Goal: Information Seeking & Learning: Learn about a topic

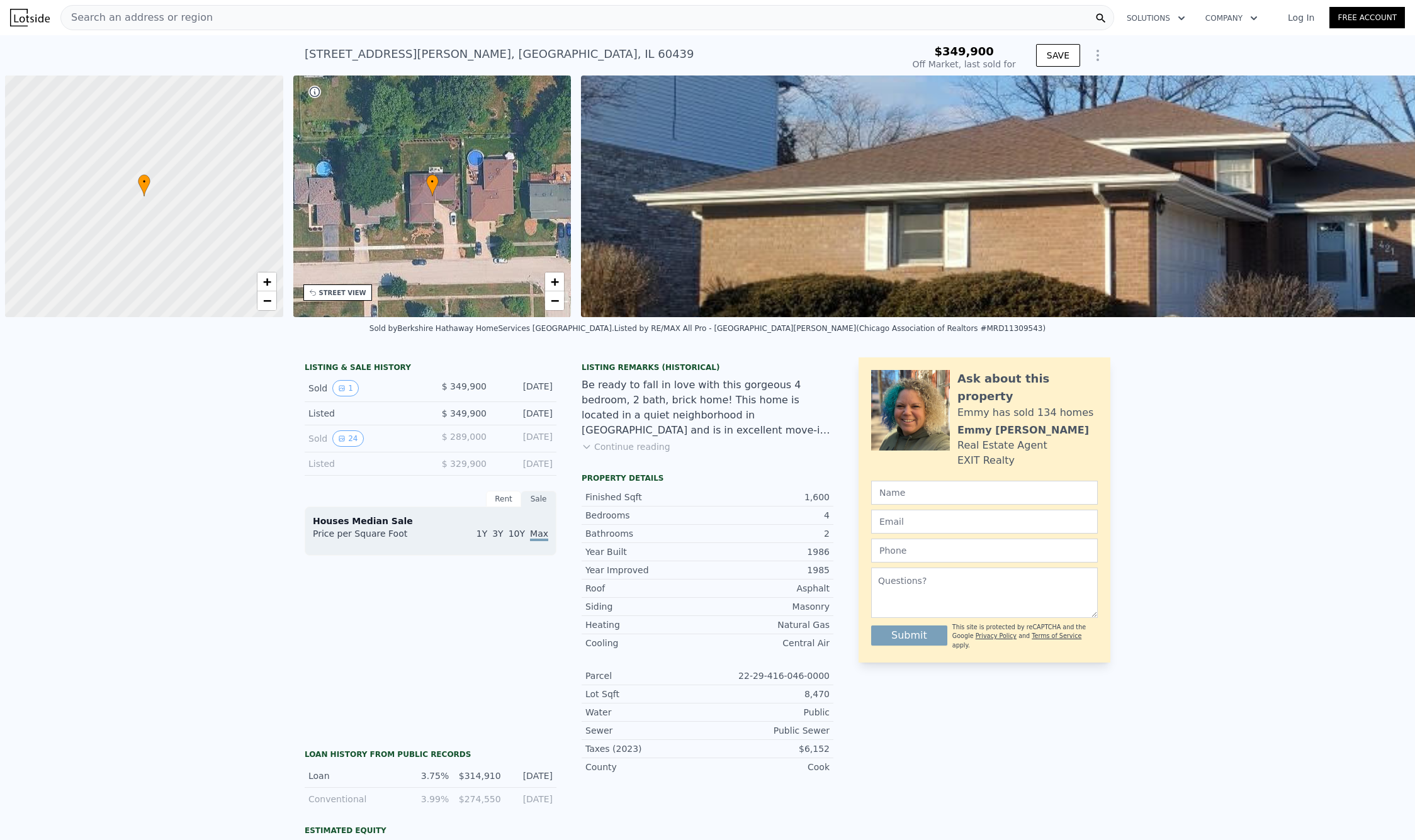
type input "-$ 371,522"
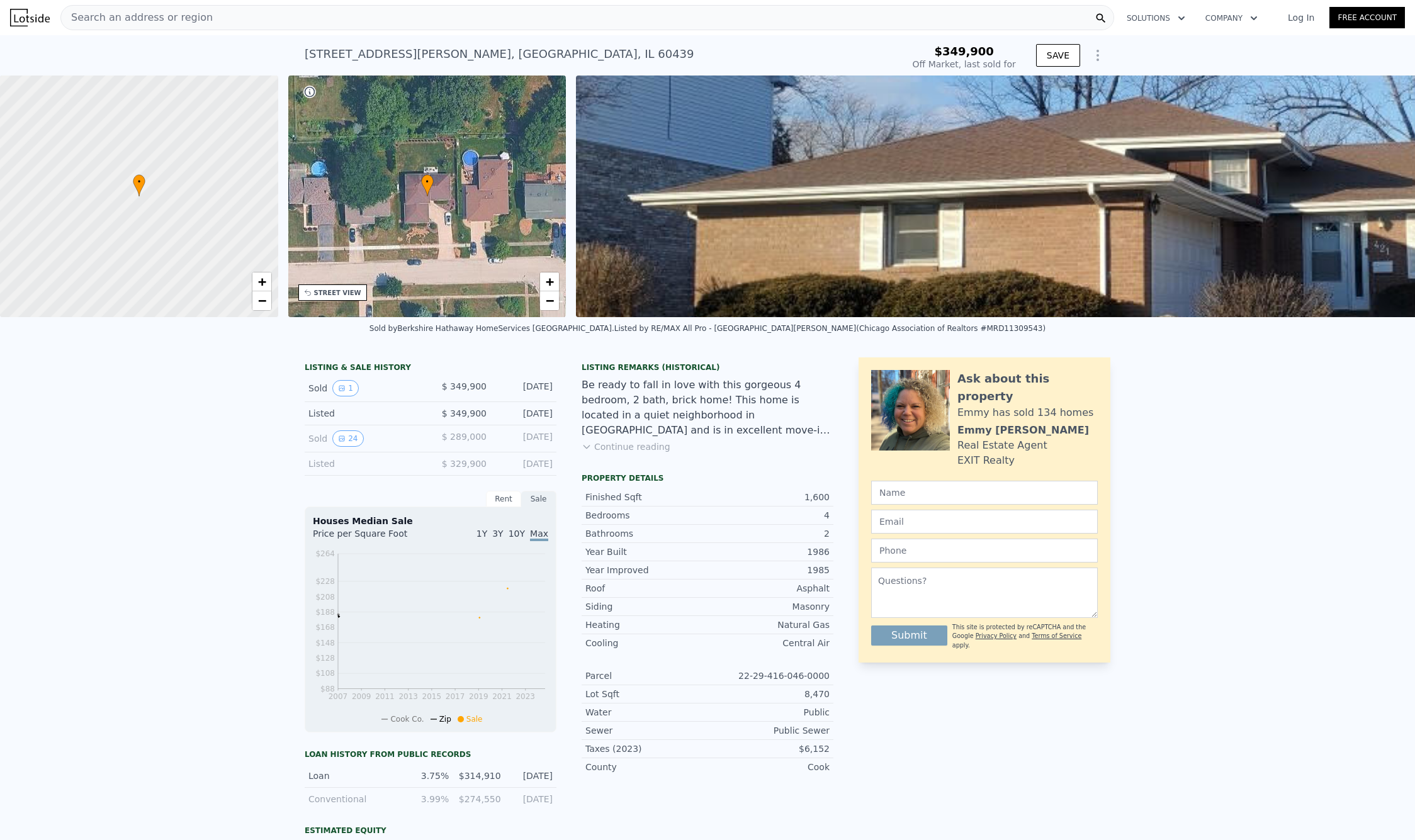
scroll to position [56, 0]
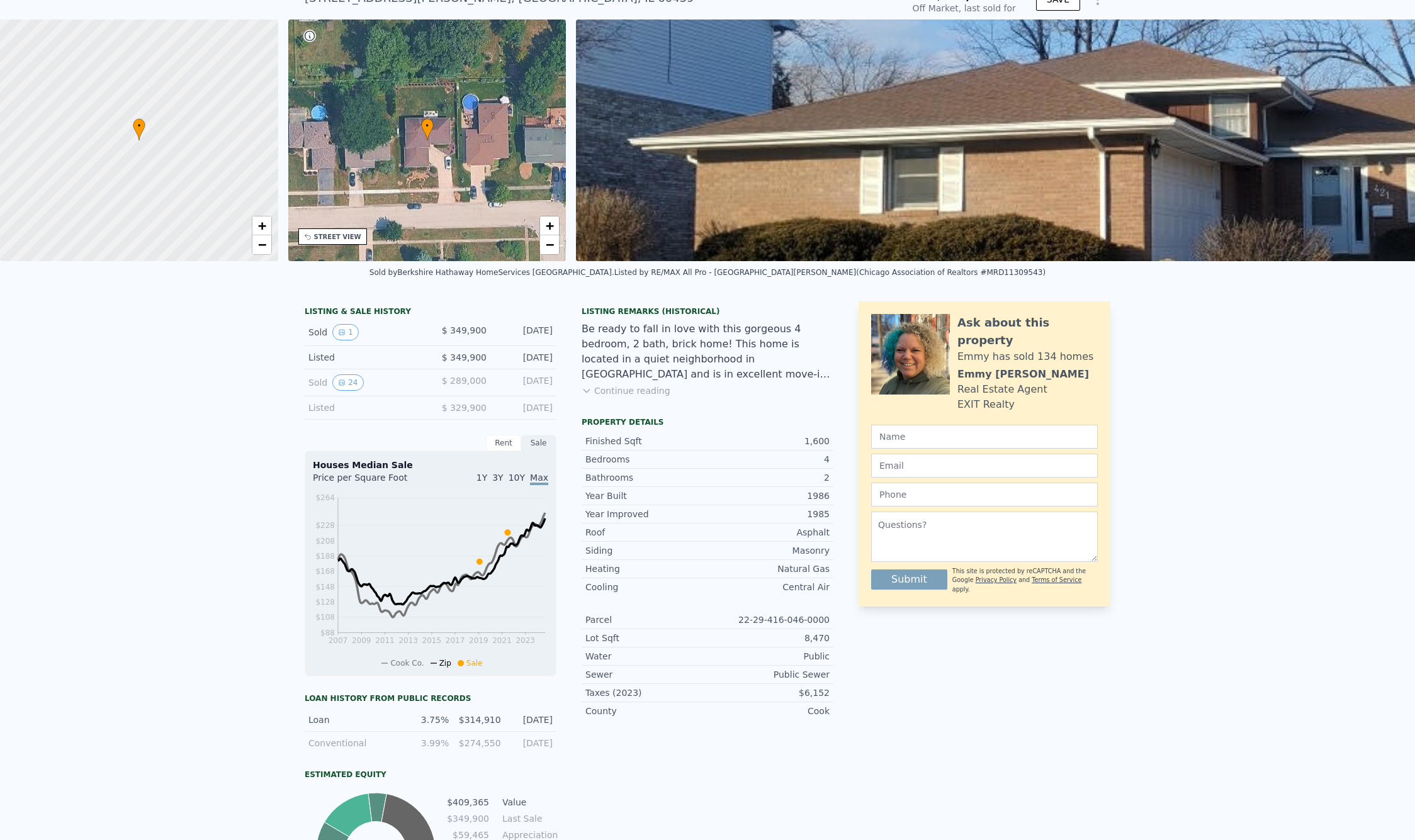
click at [315, 362] on div "Listed" at bounding box center [364, 357] width 112 height 12
click at [321, 414] on div "Listed" at bounding box center [364, 407] width 112 height 12
click at [341, 341] on button "1" at bounding box center [345, 332] width 27 height 17
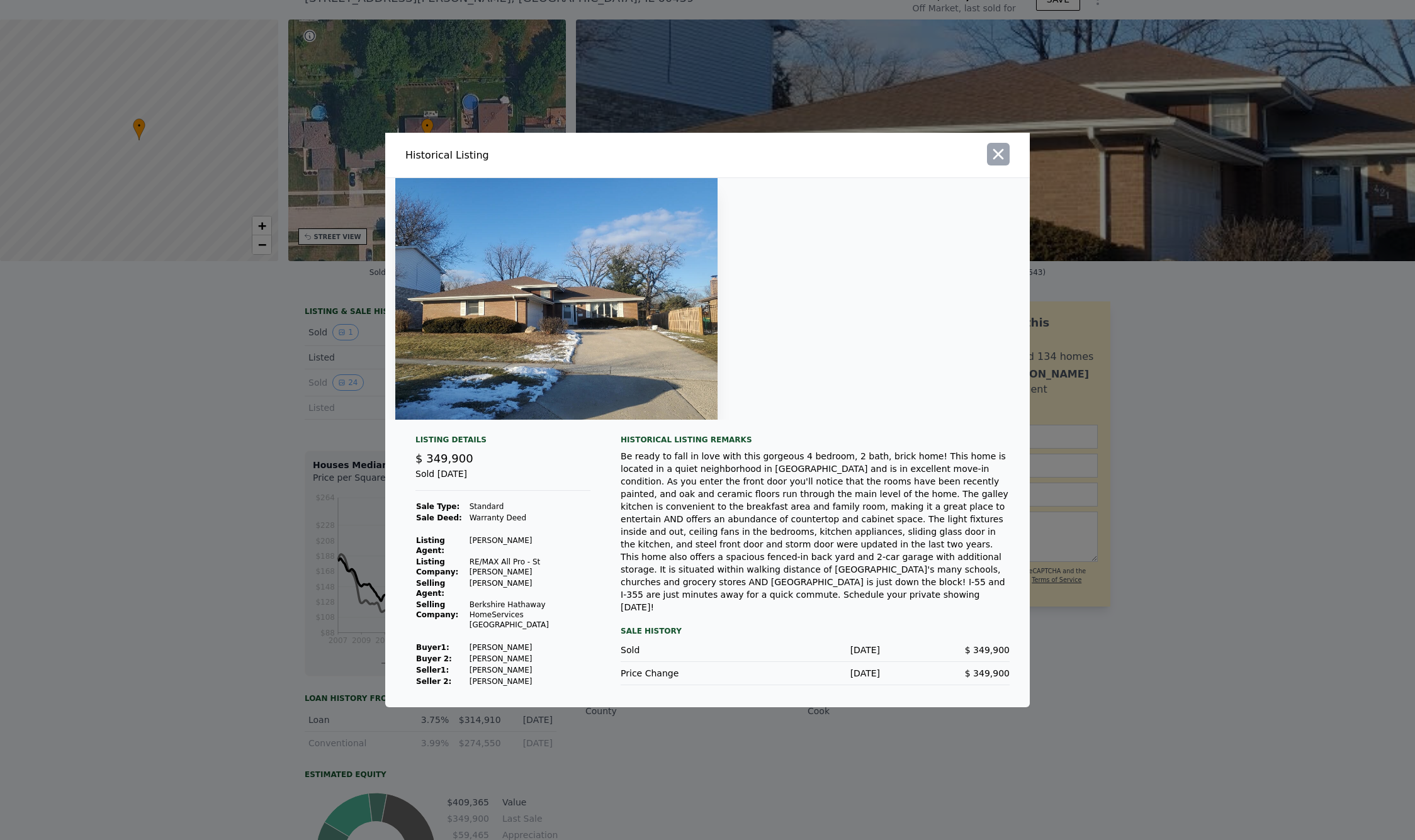
click at [1003, 166] on button "button" at bounding box center [998, 153] width 22 height 22
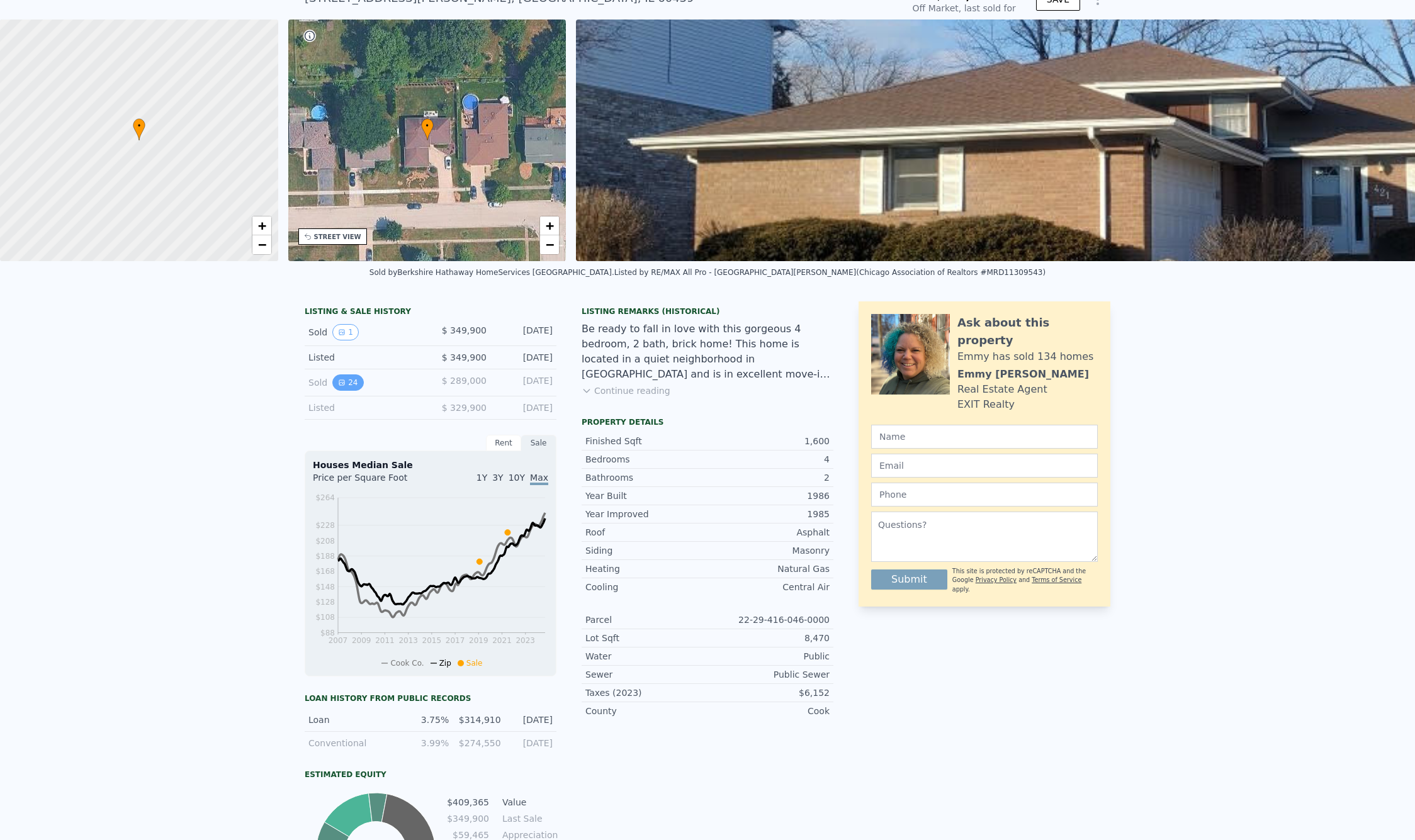
click at [345, 390] on button "24" at bounding box center [347, 383] width 31 height 17
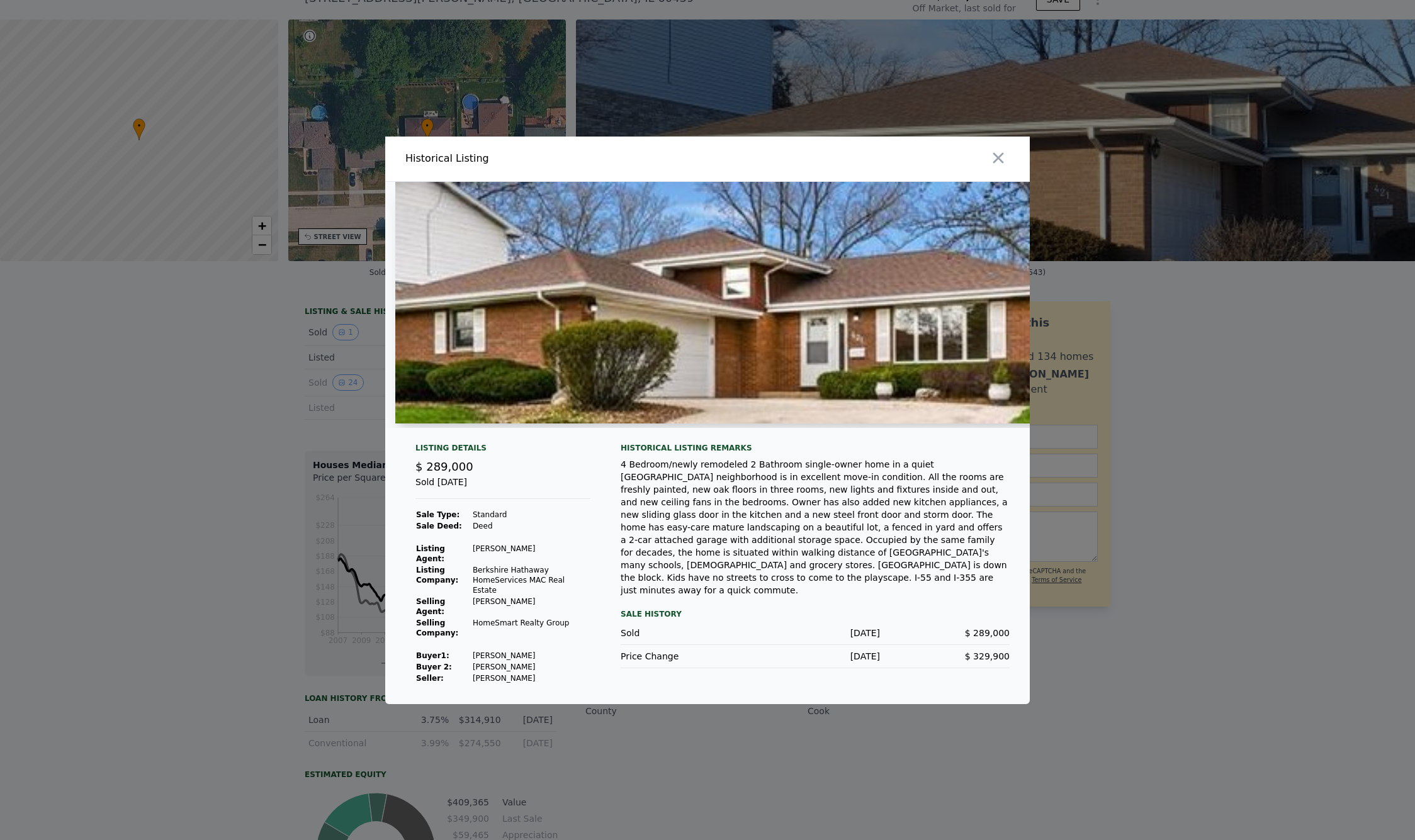
drag, startPoint x: 431, startPoint y: 434, endPoint x: 458, endPoint y: 435, distance: 27.0
click at [458, 435] on div at bounding box center [708, 310] width 644 height 256
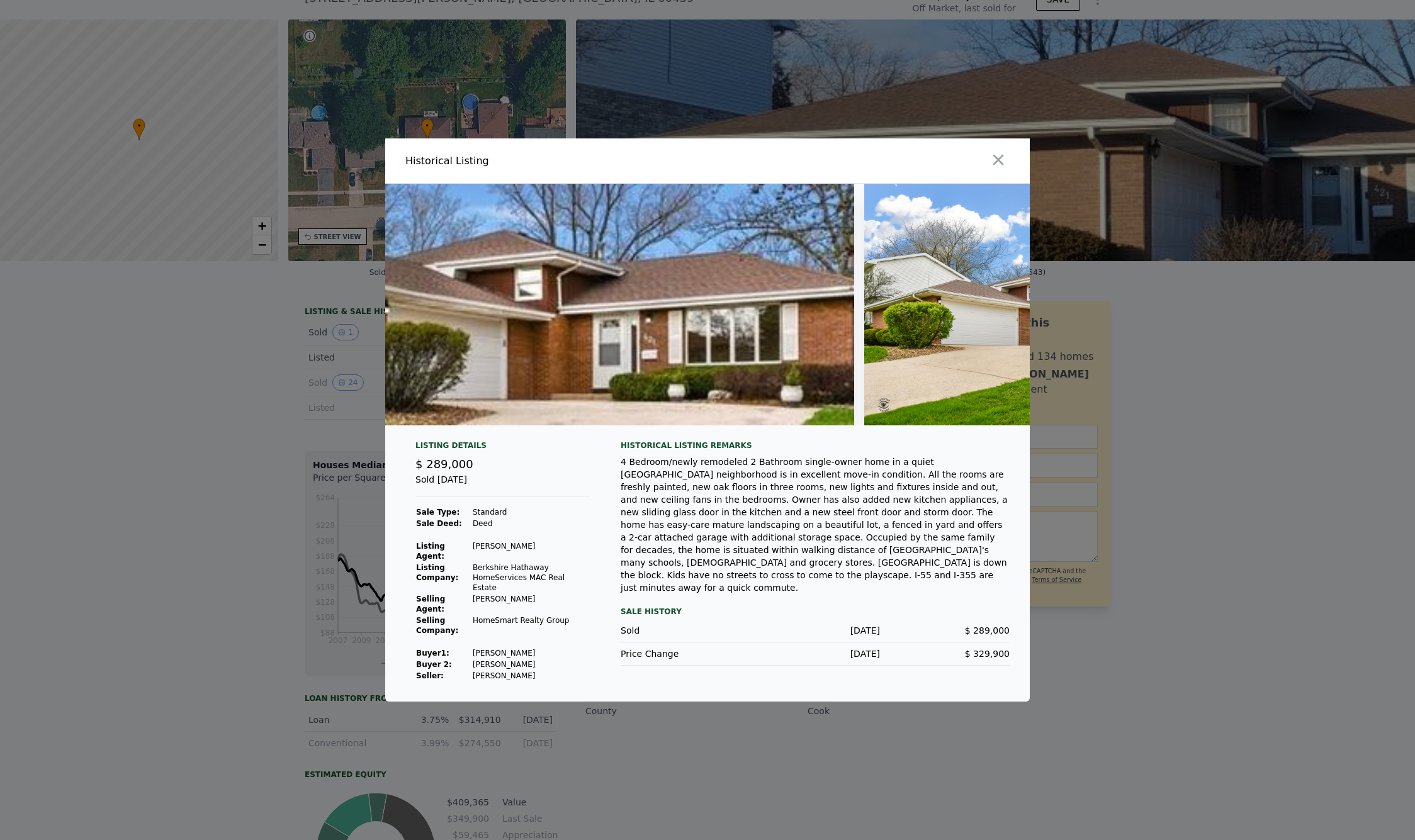
scroll to position [0, 36]
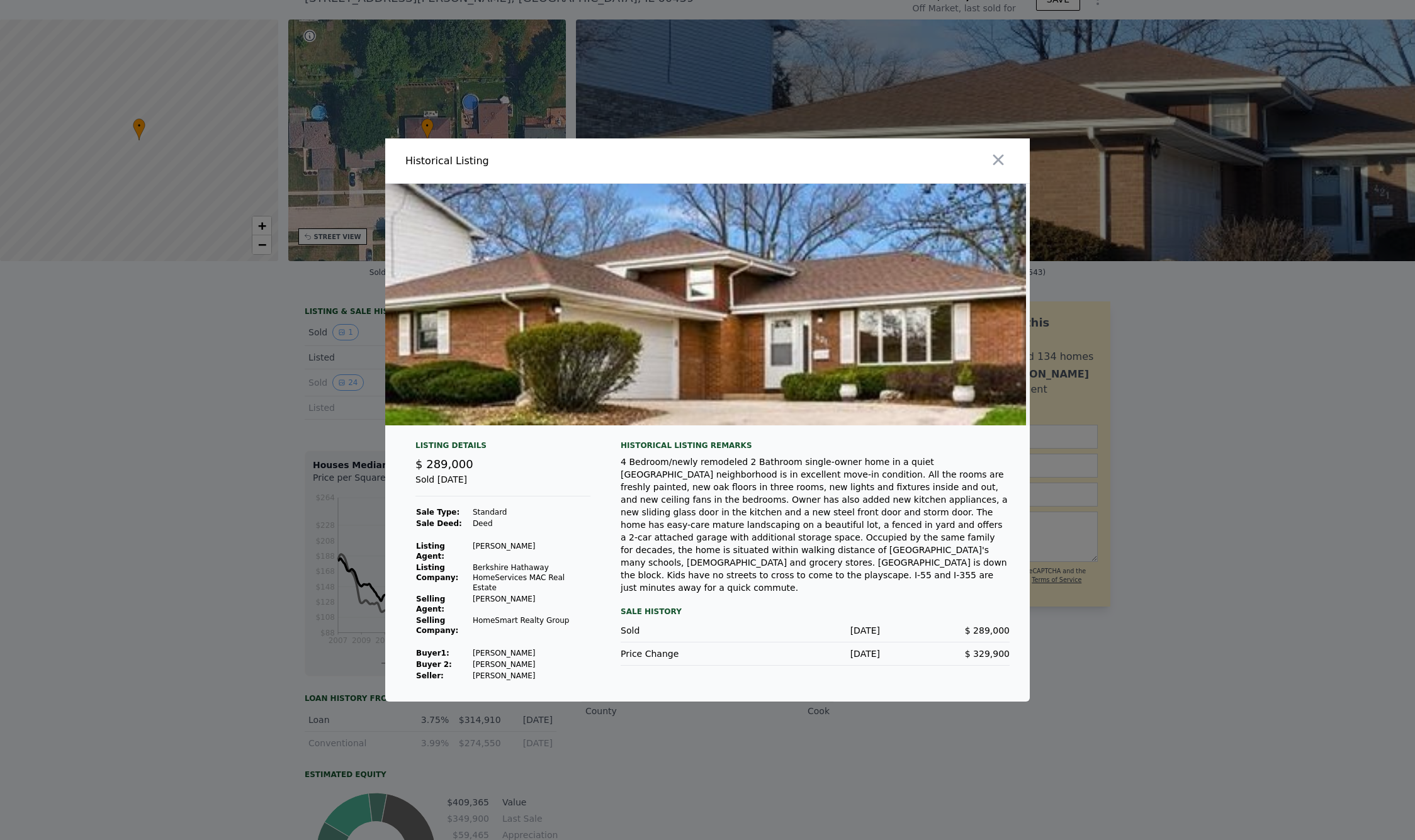
drag, startPoint x: 424, startPoint y: 432, endPoint x: 431, endPoint y: 432, distance: 7.0
click at [431, 426] on div at bounding box center [708, 304] width 644 height 241
drag, startPoint x: 419, startPoint y: 432, endPoint x: 445, endPoint y: 432, distance: 26.0
click at [445, 426] on div at bounding box center [708, 304] width 644 height 241
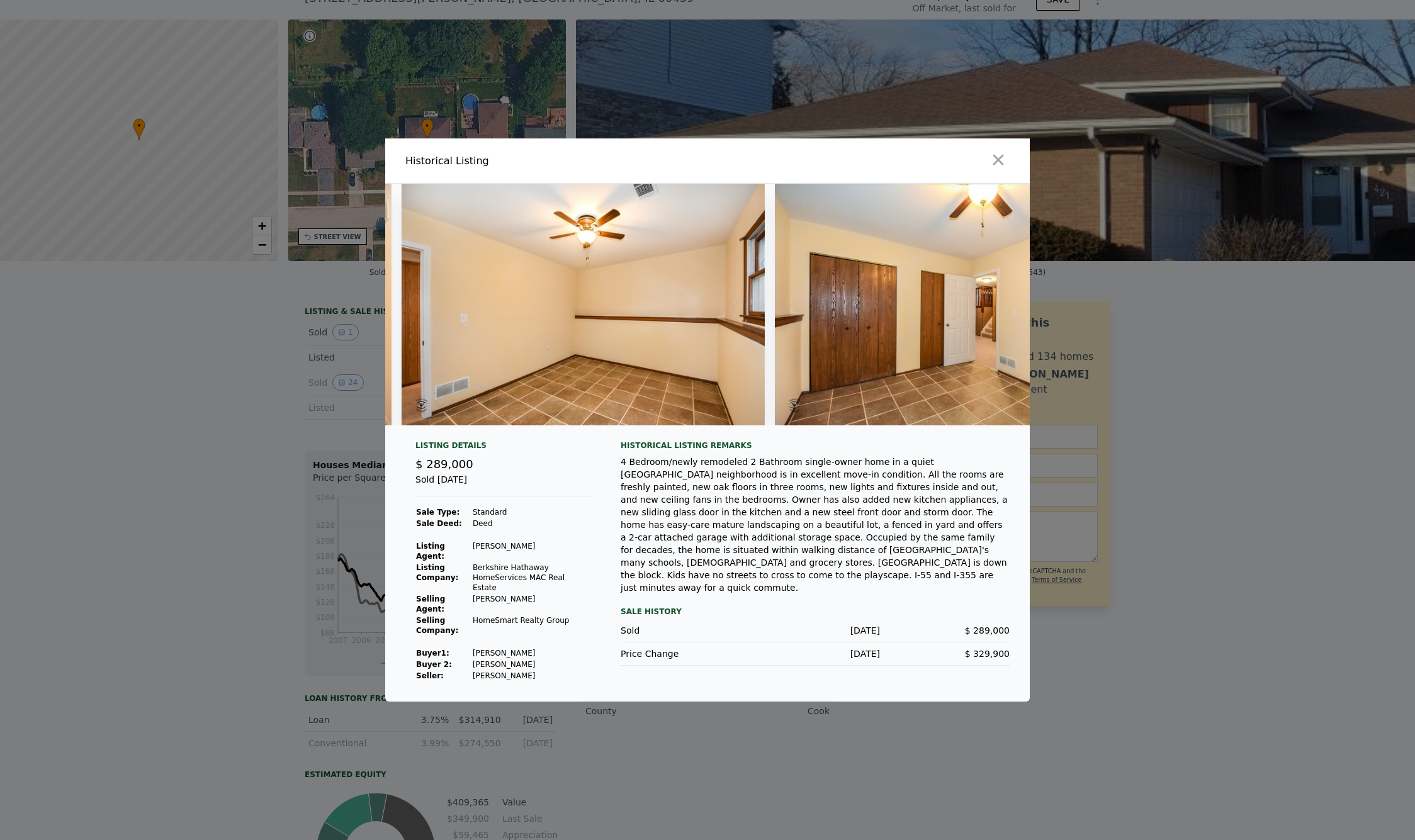
scroll to position [0, 6960]
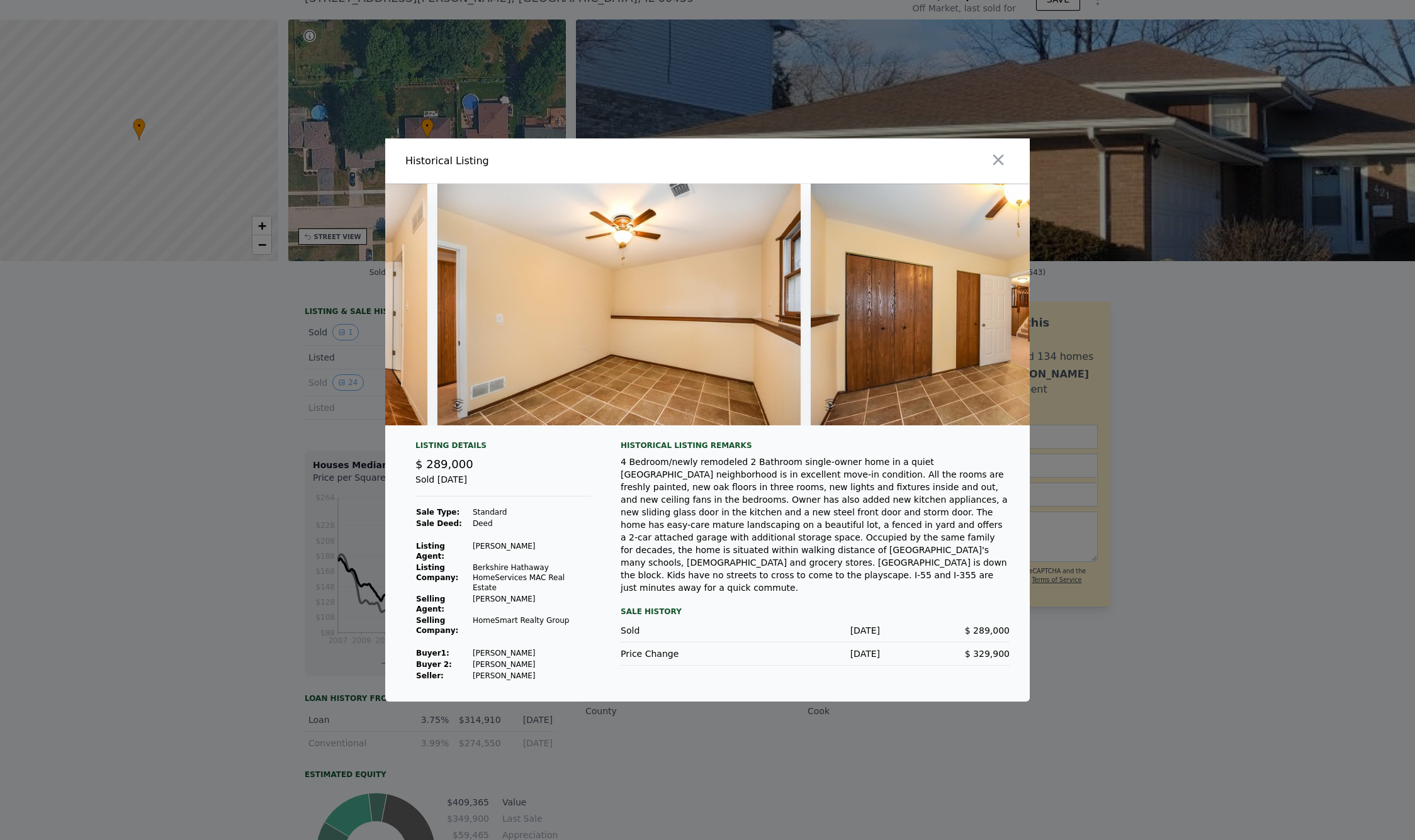
type input "$ 460,000"
type input "$ 62,643"
click at [705, 352] on img at bounding box center [619, 304] width 363 height 241
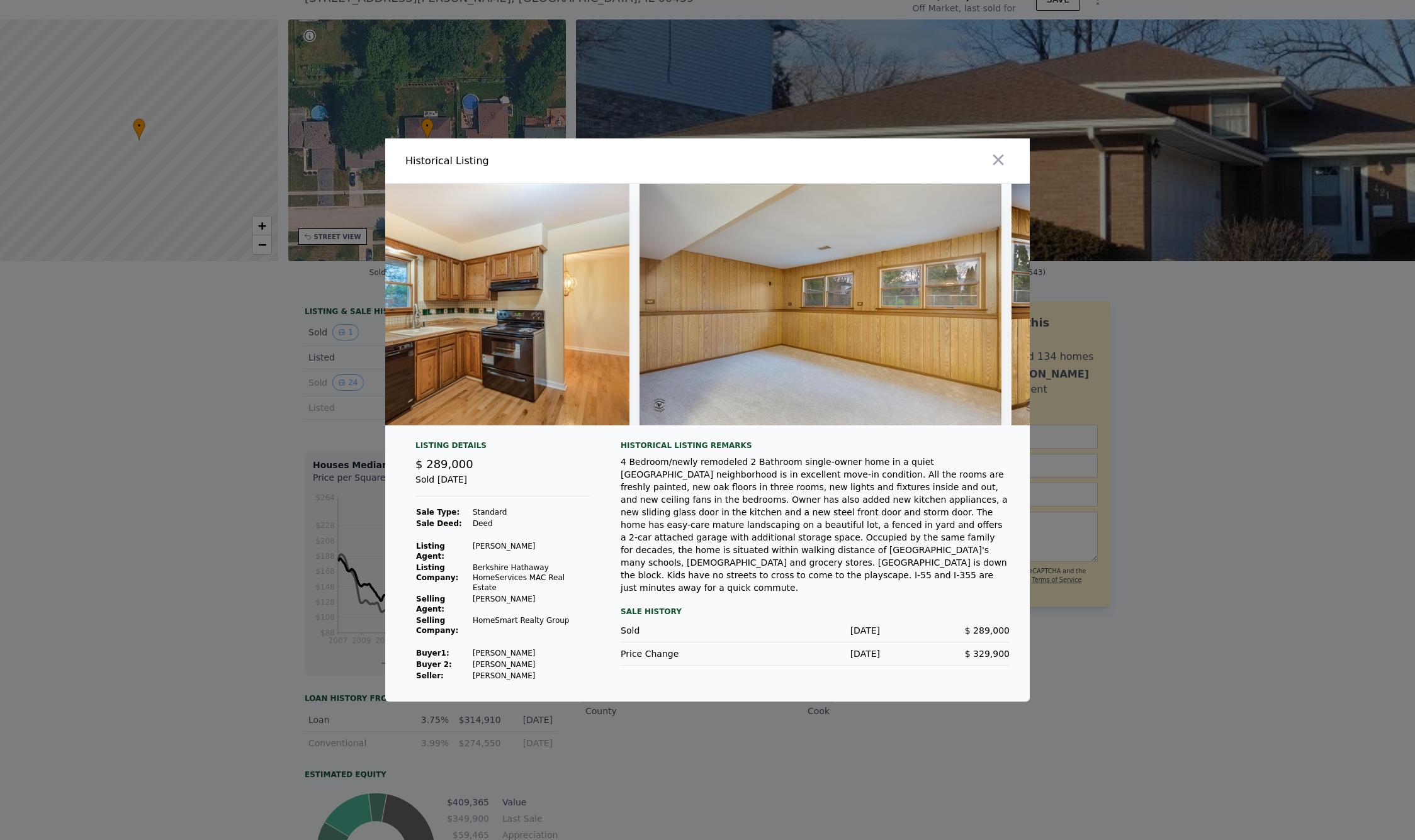
scroll to position [0, 3647]
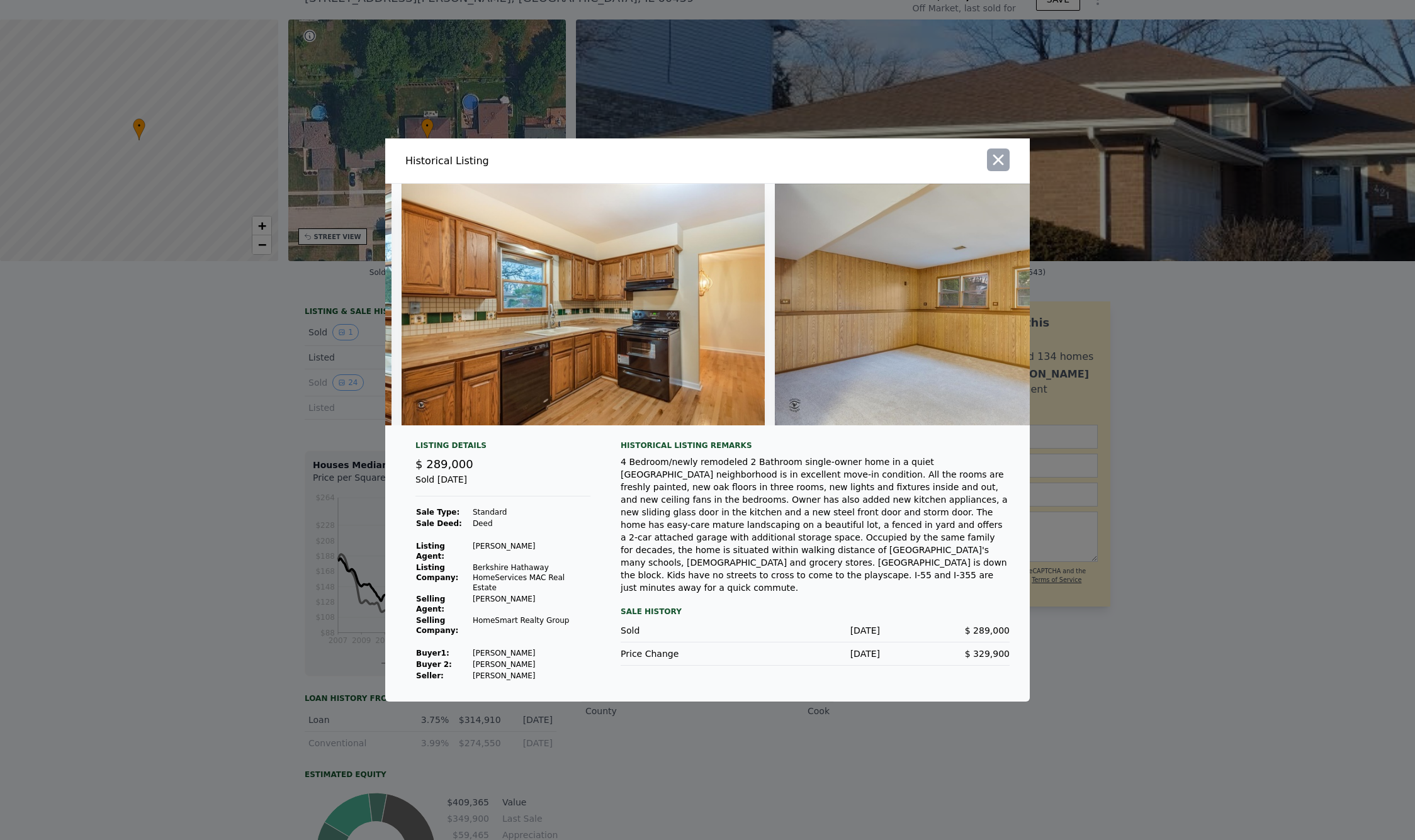
click at [1003, 159] on icon "button" at bounding box center [998, 160] width 17 height 17
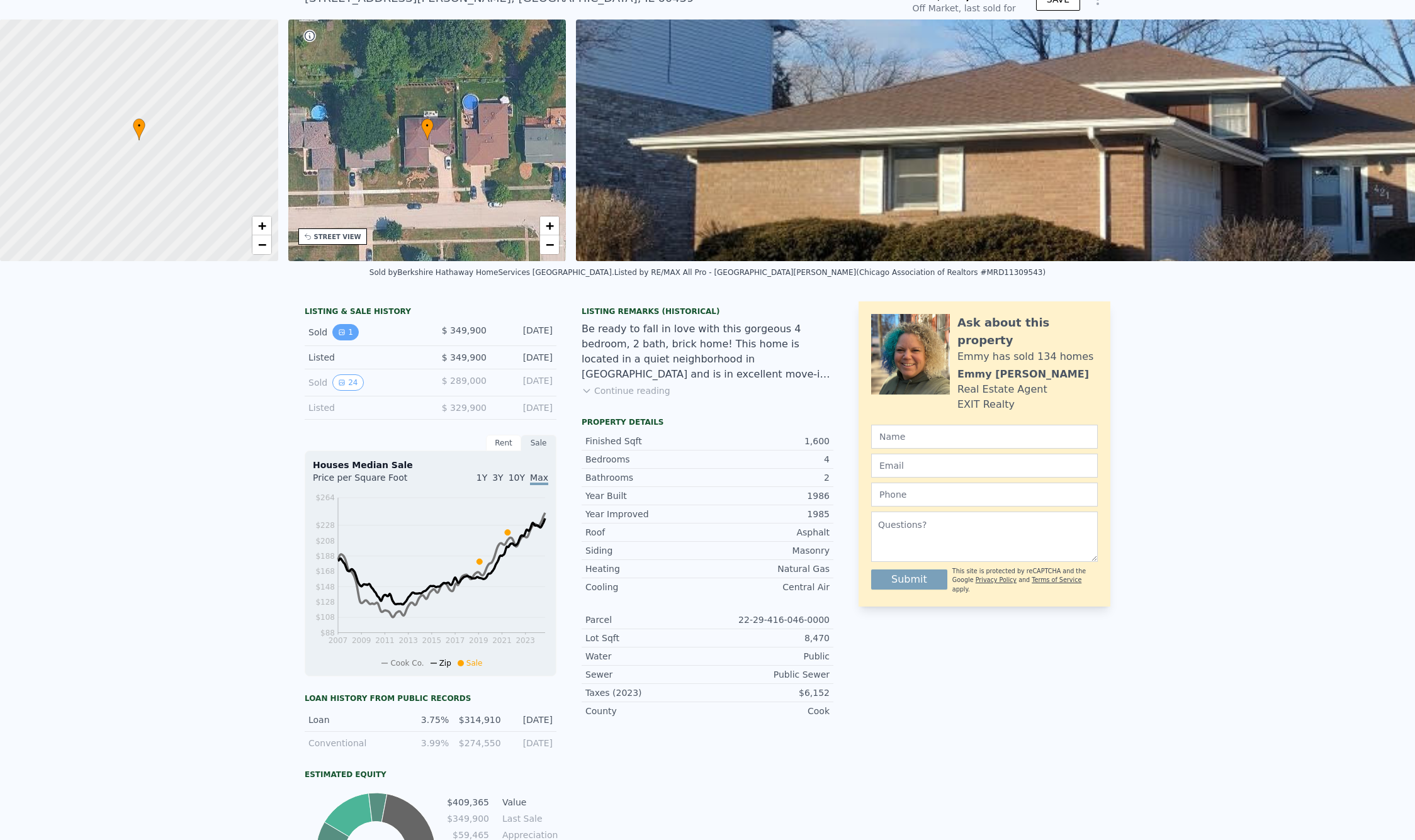
click at [347, 336] on button "1" at bounding box center [345, 332] width 27 height 17
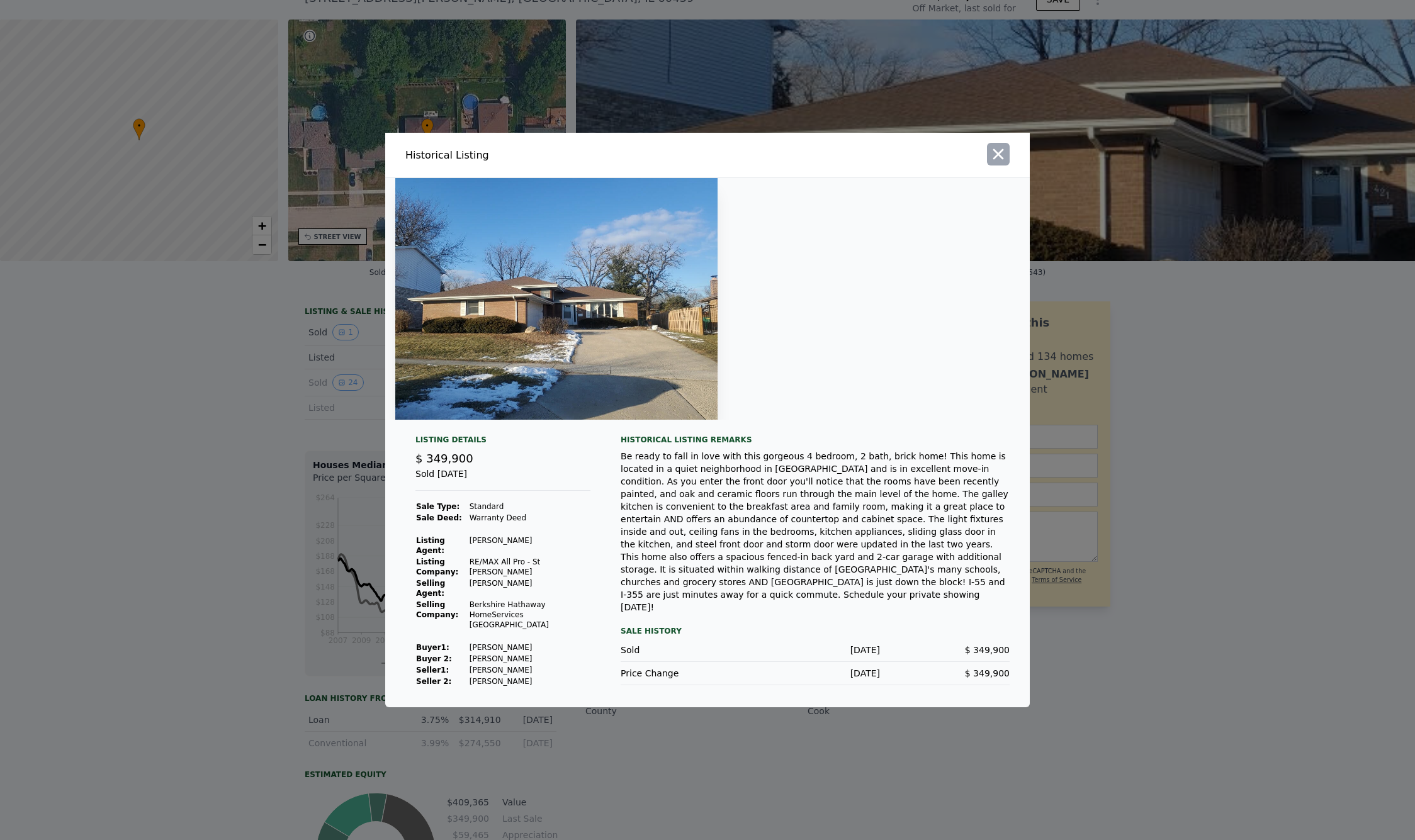
click at [1000, 160] on icon "button" at bounding box center [998, 154] width 17 height 17
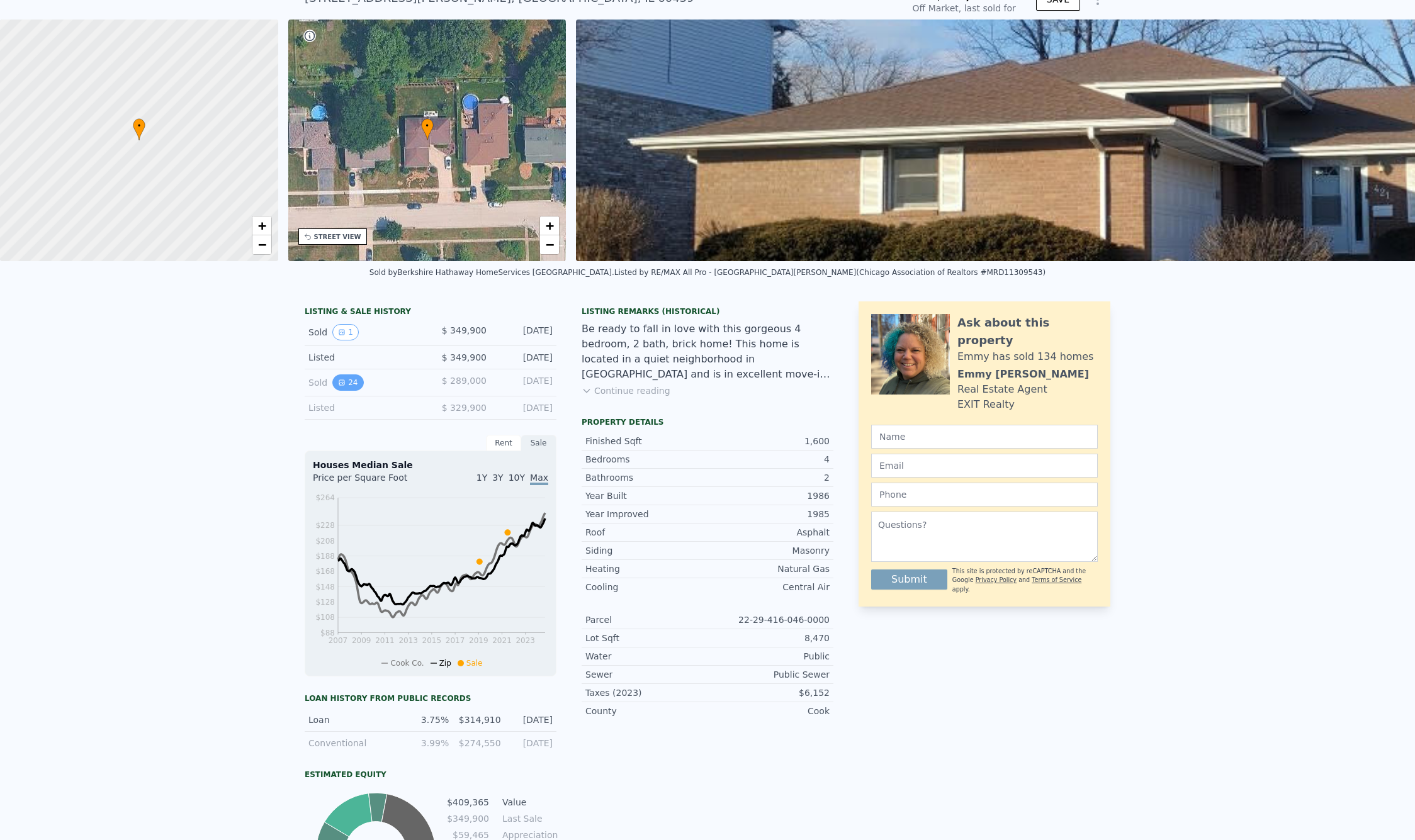
click at [347, 390] on button "24" at bounding box center [347, 383] width 31 height 17
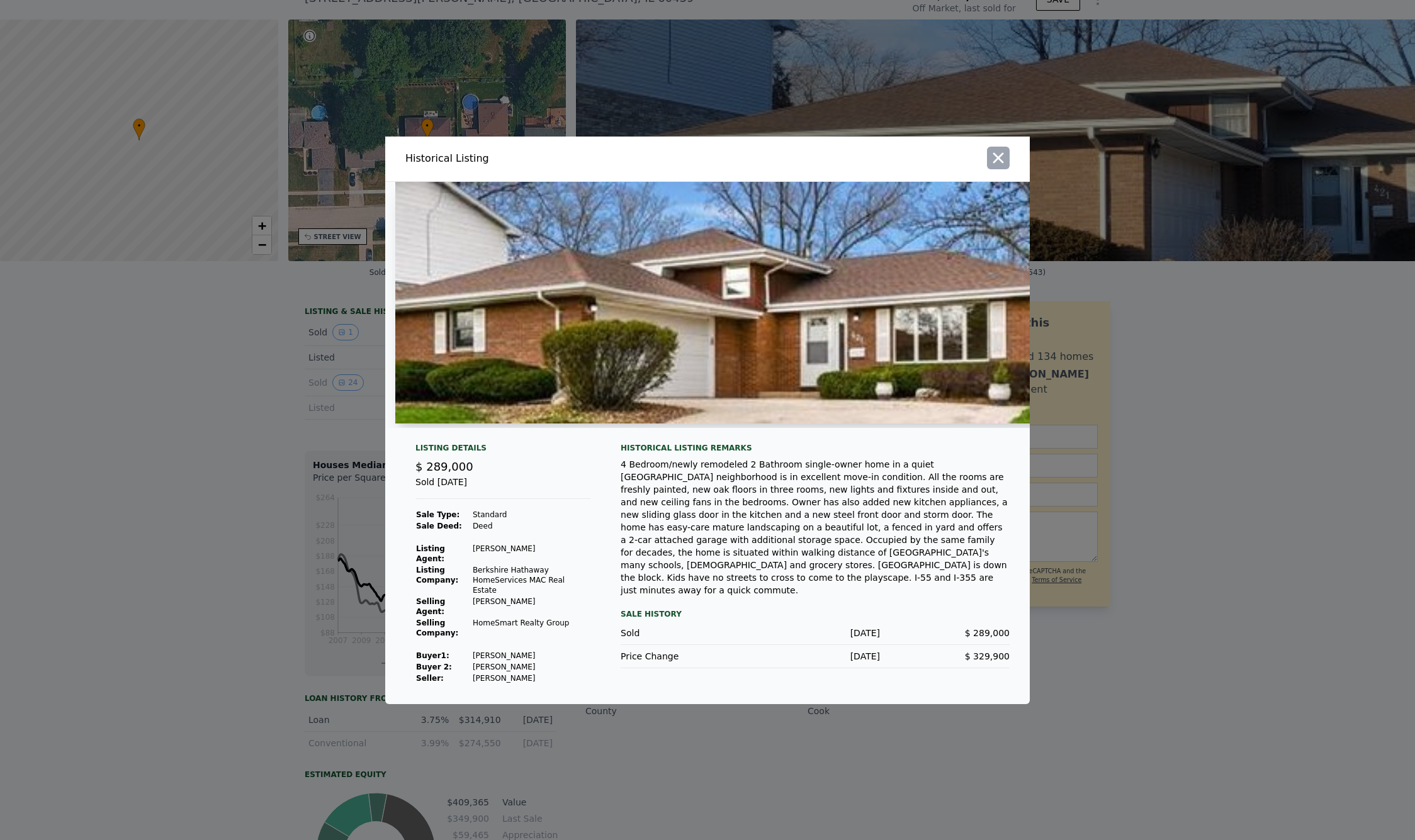
click at [998, 157] on icon "button" at bounding box center [998, 158] width 17 height 17
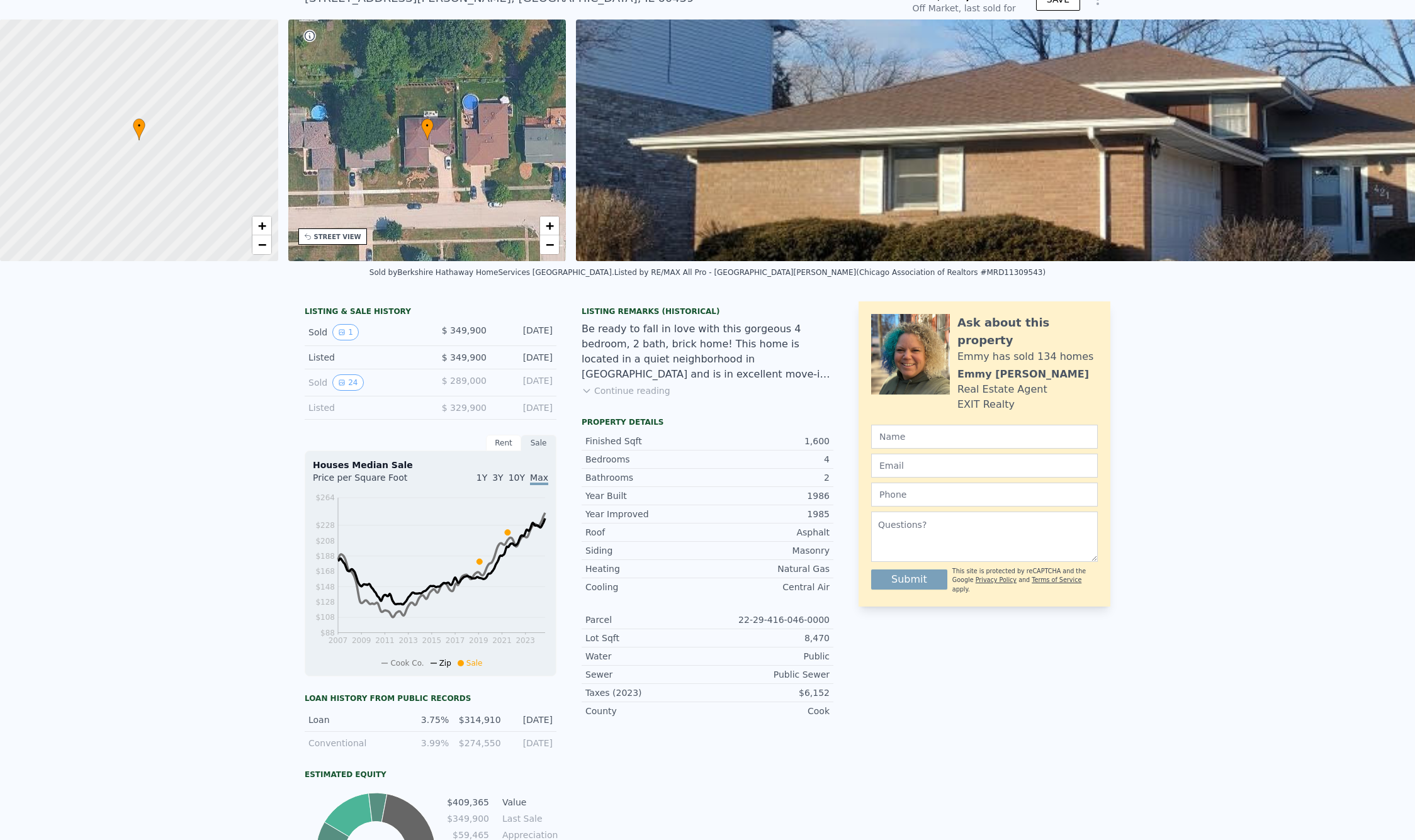
click at [259, 401] on div "LISTING & SALE HISTORY Sold 1 $ 349,900 [DATE] Listed $ 349,900 [DATE] Sold 24 …" at bounding box center [708, 630] width 1415 height 679
click at [342, 338] on button "1" at bounding box center [345, 332] width 27 height 17
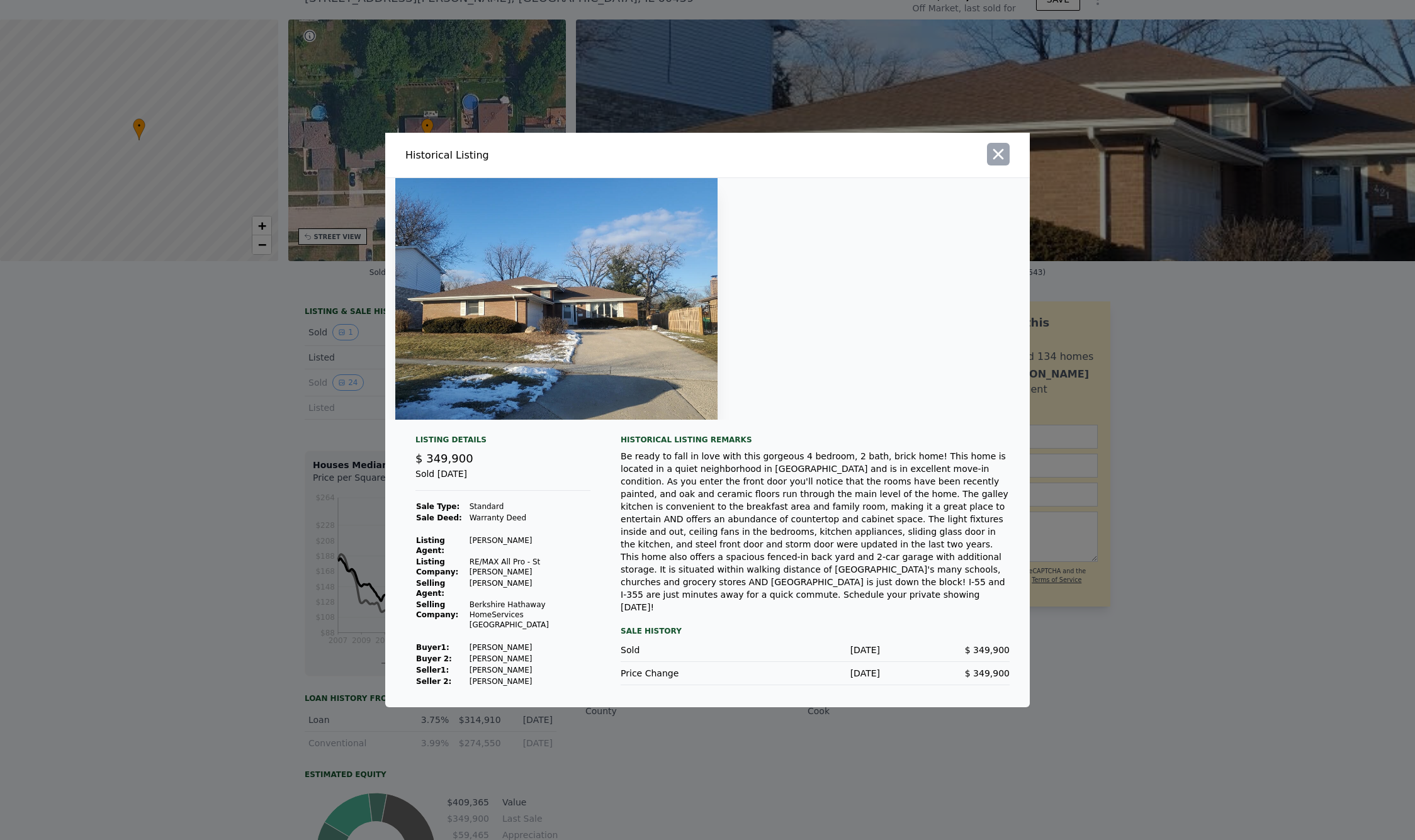
click at [996, 160] on icon "button" at bounding box center [998, 154] width 11 height 11
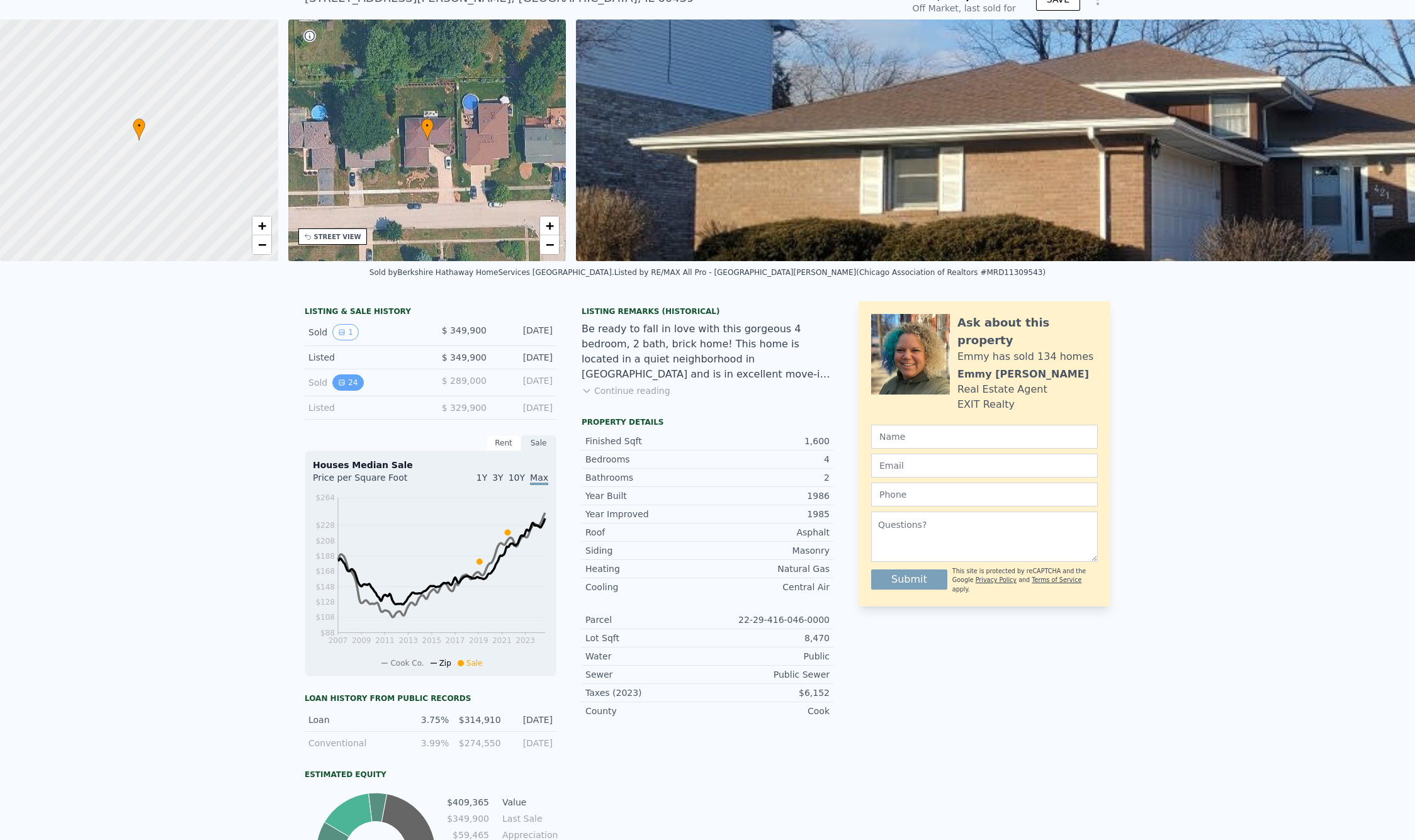
click at [349, 390] on button "24" at bounding box center [347, 383] width 31 height 17
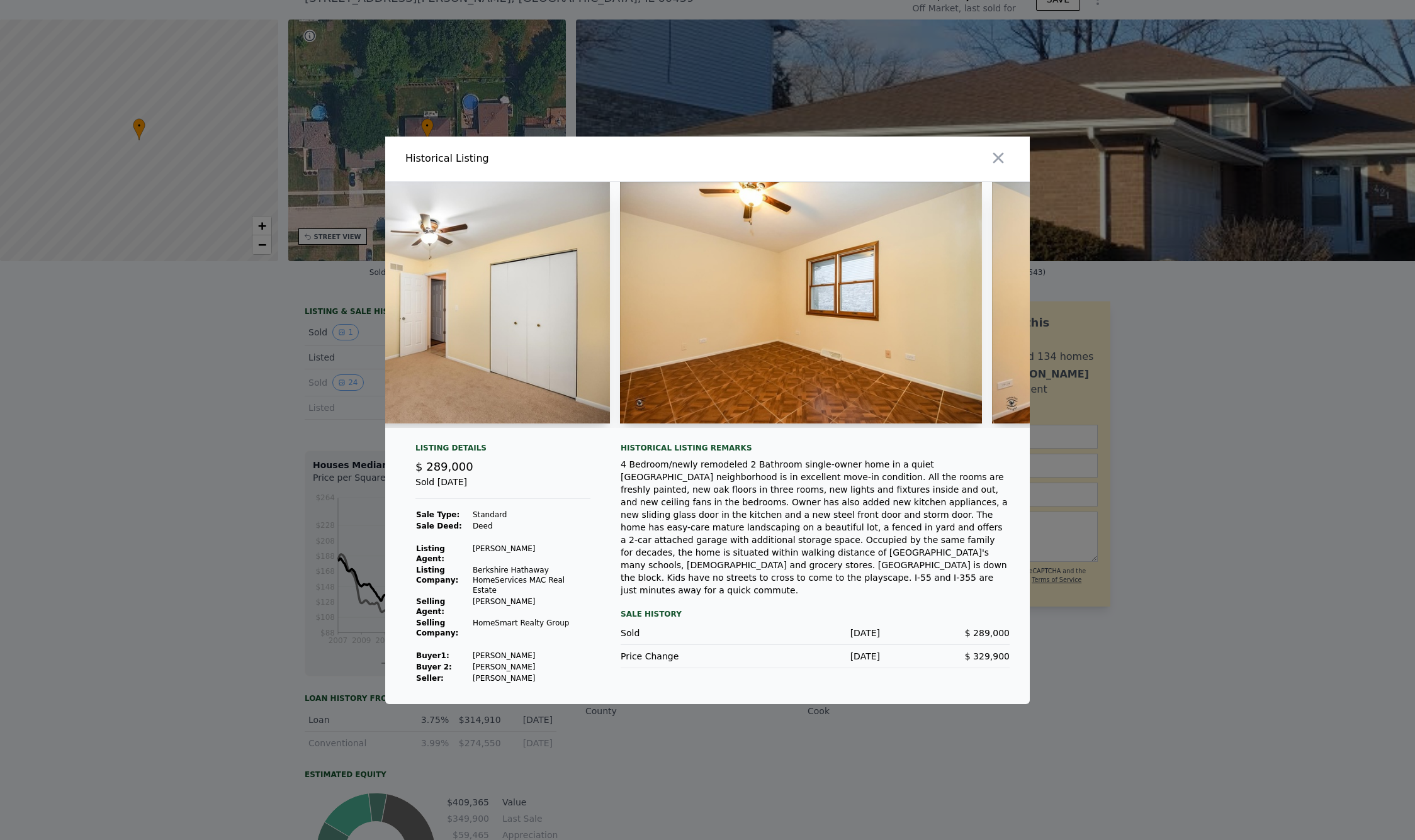
scroll to position [0, 6043]
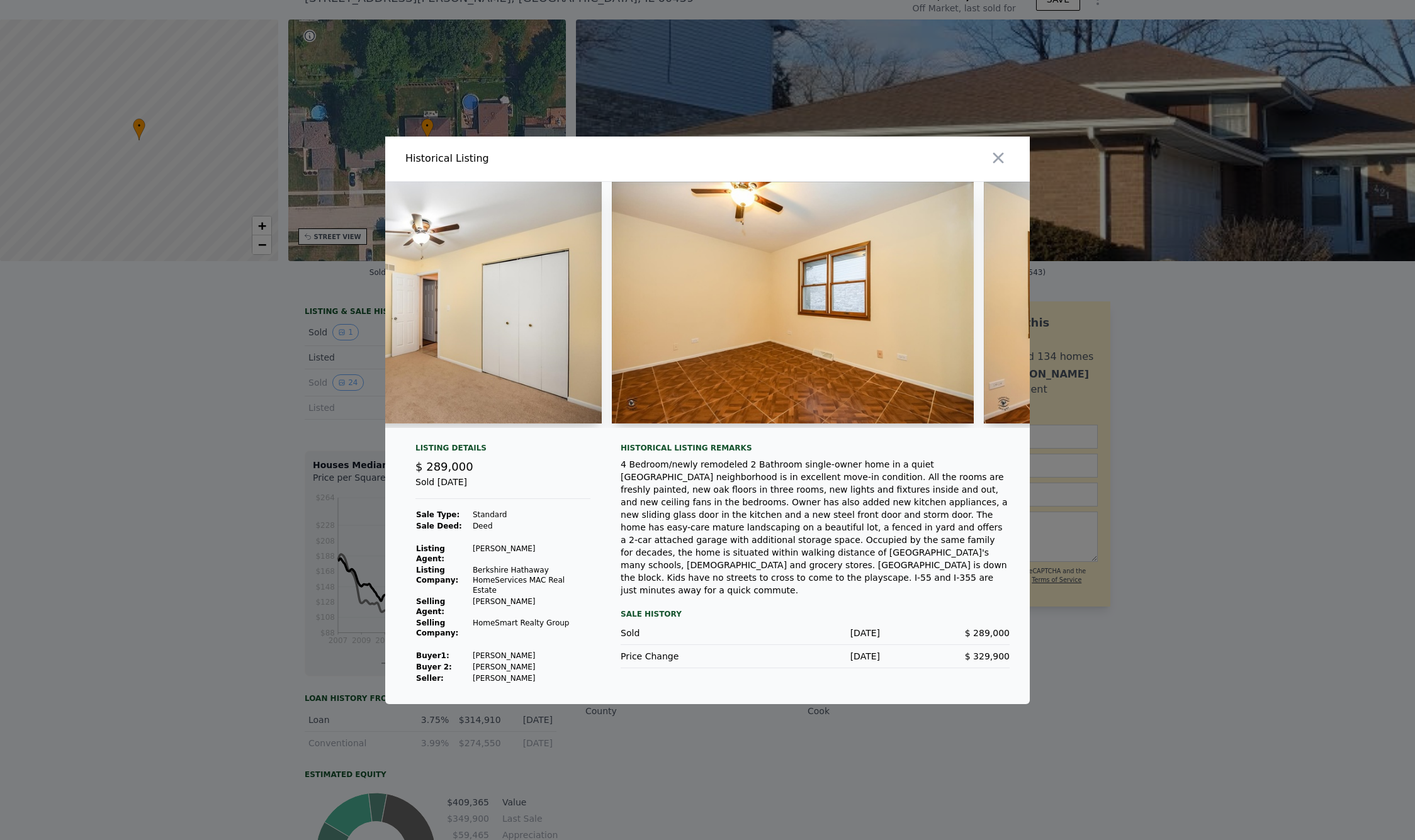
drag, startPoint x: 870, startPoint y: 435, endPoint x: 899, endPoint y: 435, distance: 29.0
click at [899, 435] on div at bounding box center [708, 310] width 644 height 256
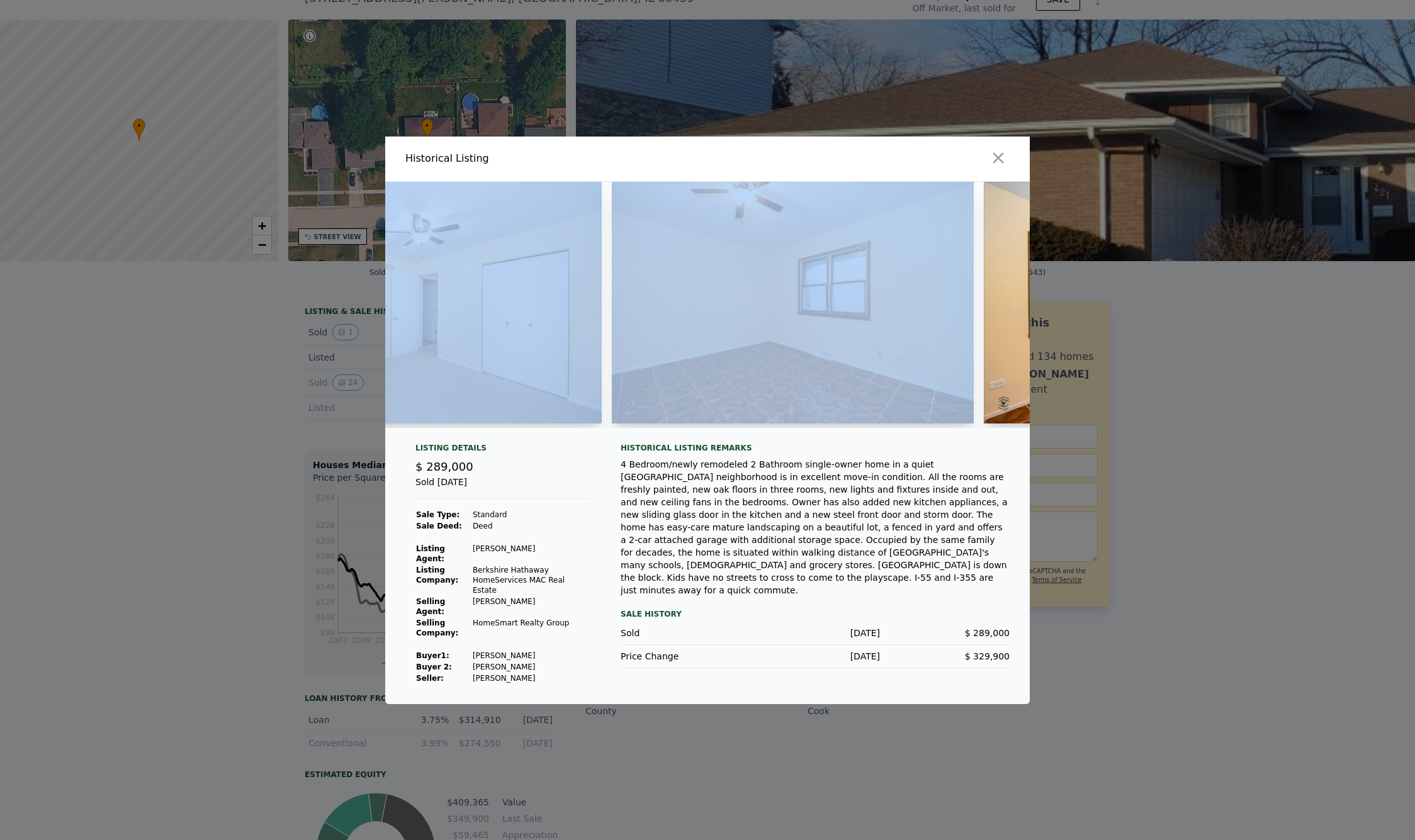
drag, startPoint x: 892, startPoint y: 428, endPoint x: 903, endPoint y: 430, distance: 11.2
click at [907, 428] on div at bounding box center [708, 305] width 644 height 246
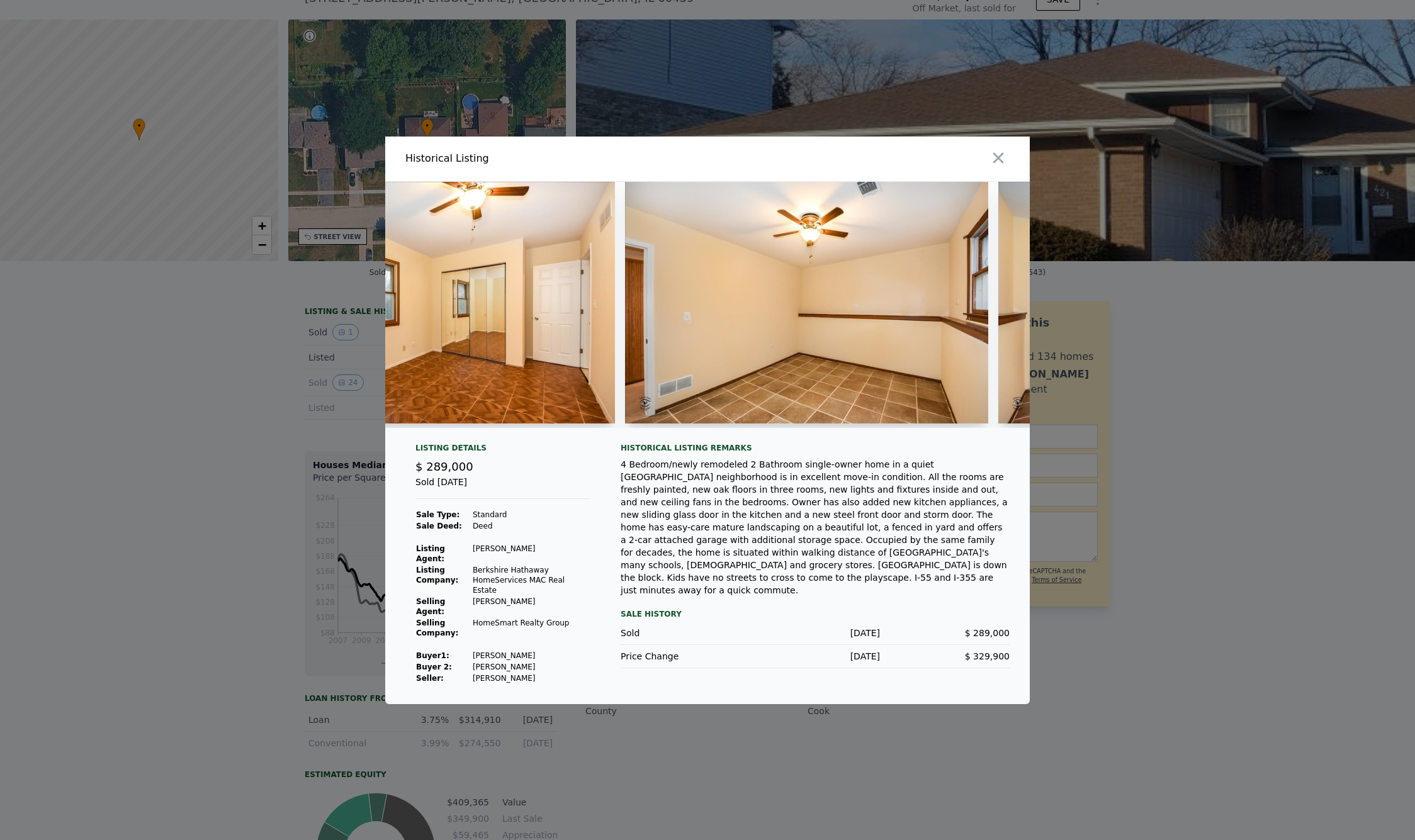
scroll to position [0, 6881]
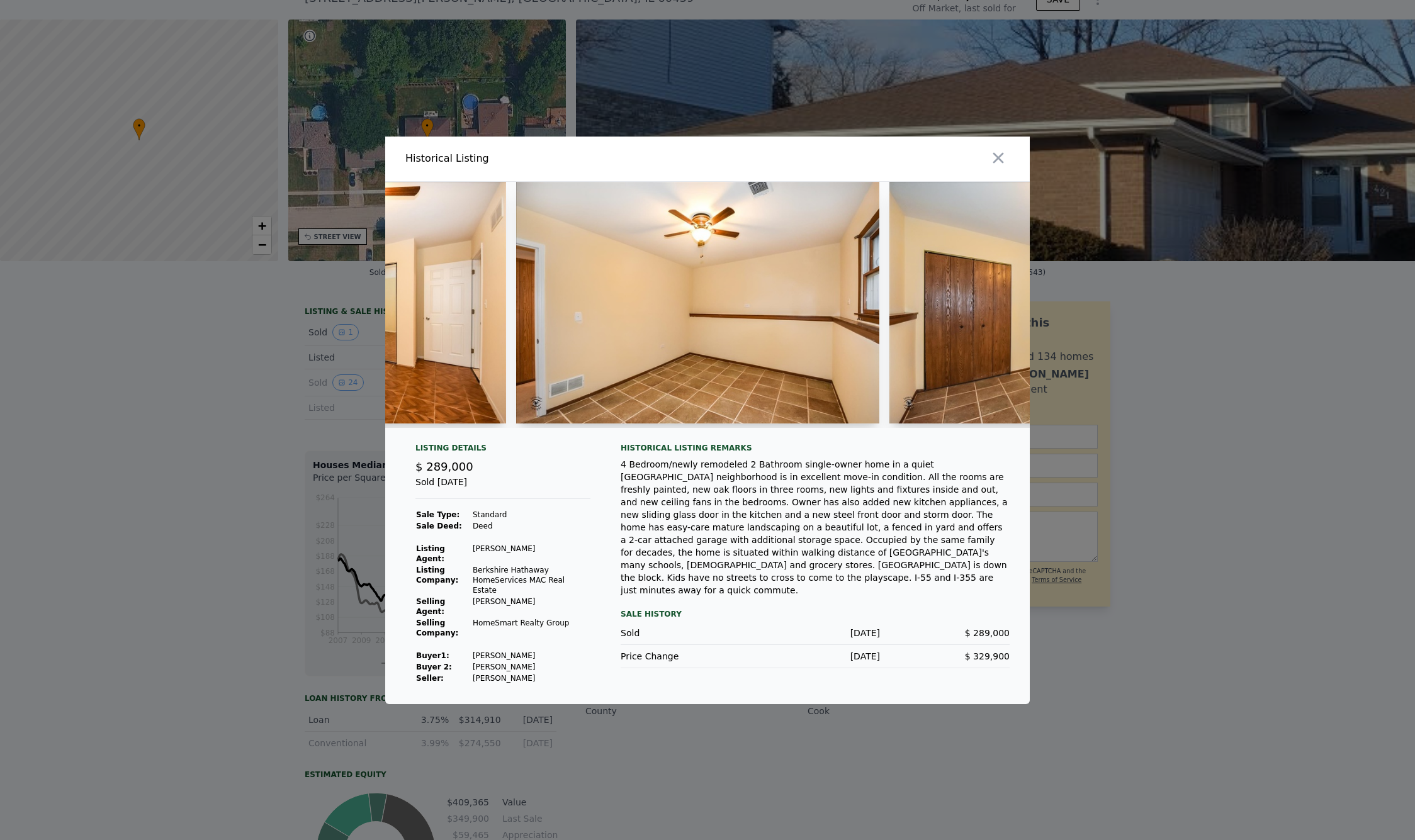
drag, startPoint x: 932, startPoint y: 434, endPoint x: 965, endPoint y: 432, distance: 33.1
click at [965, 428] on div at bounding box center [708, 305] width 644 height 246
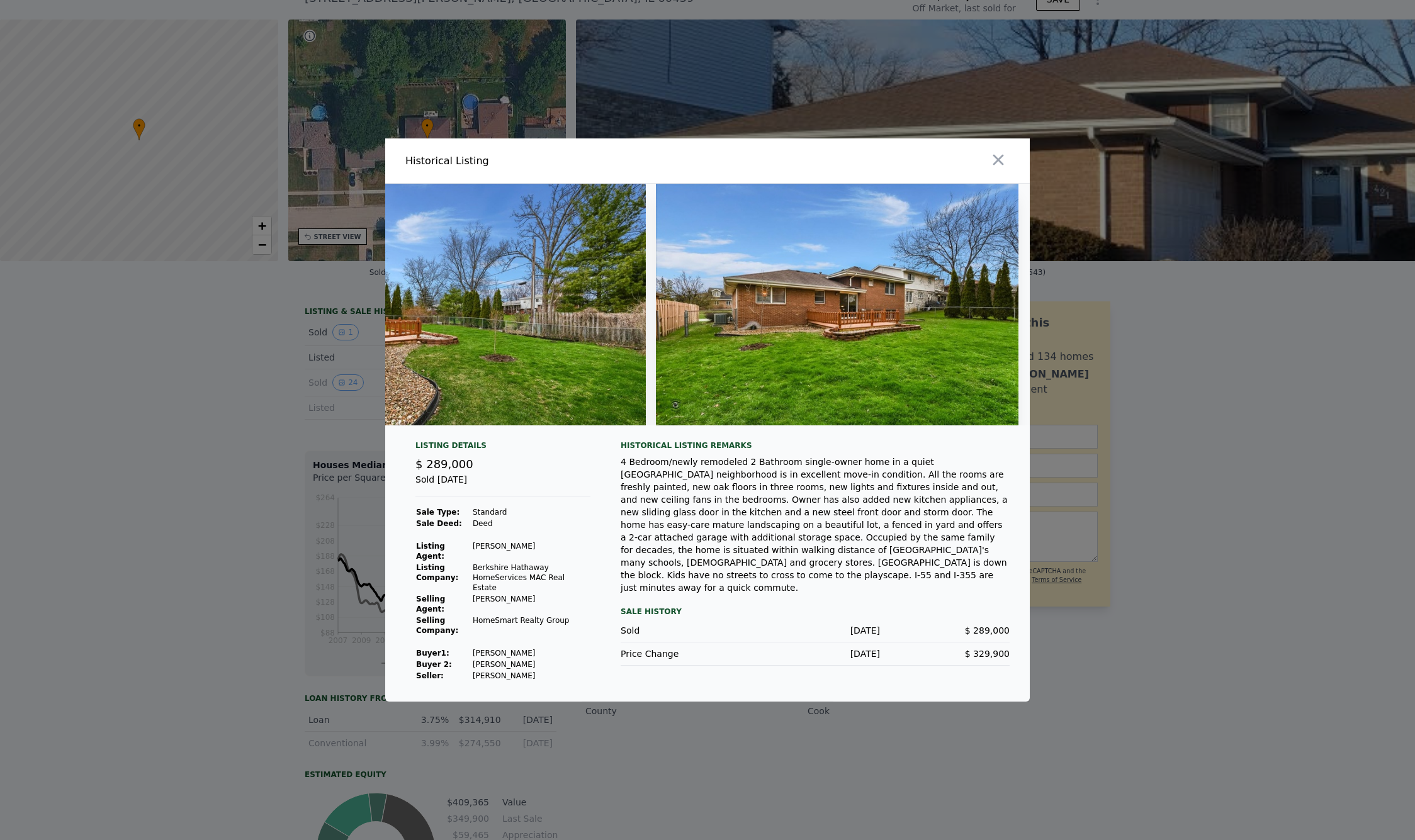
scroll to position [0, 8602]
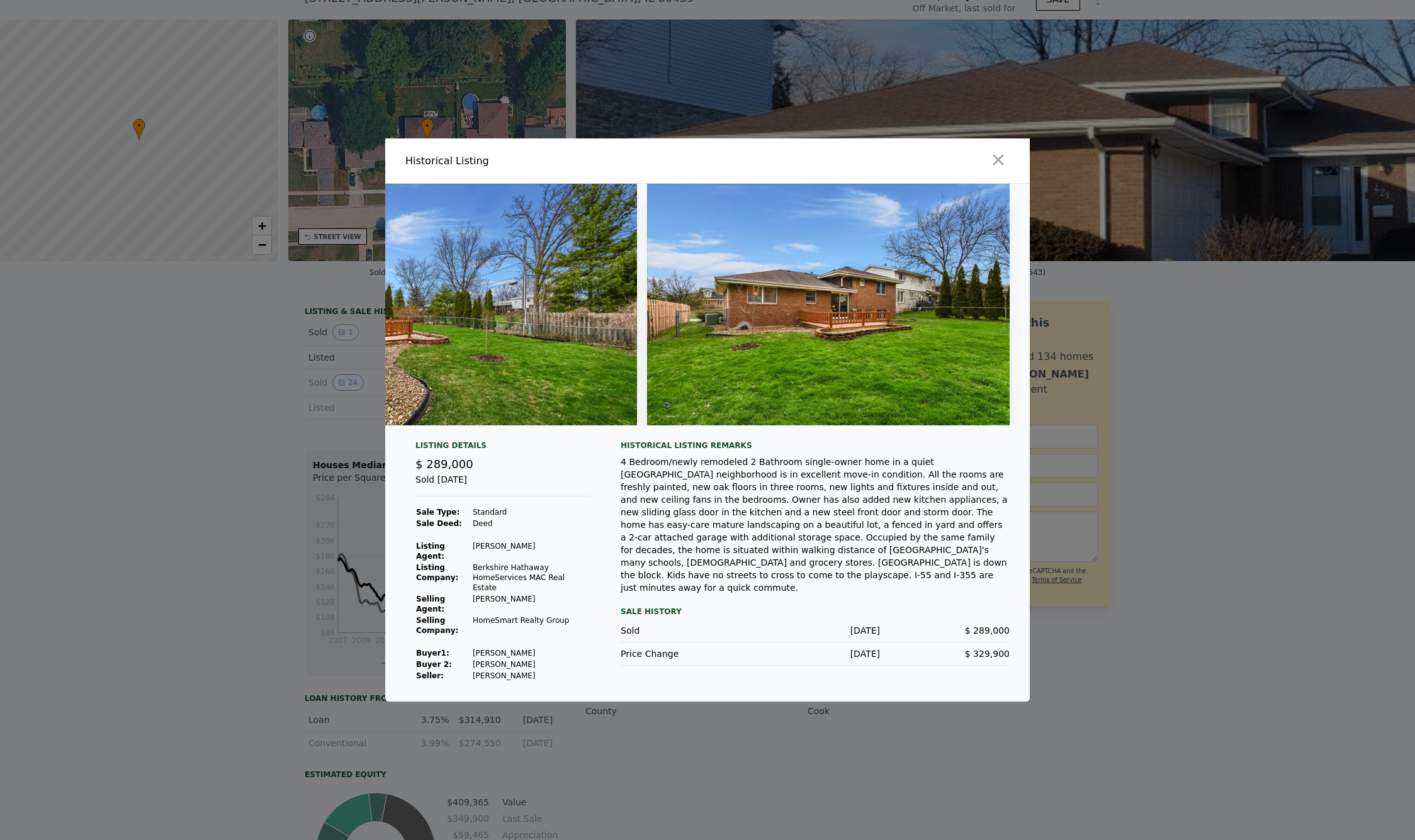
drag, startPoint x: 1015, startPoint y: 432, endPoint x: 986, endPoint y: 432, distance: 29.0
click at [986, 426] on div at bounding box center [708, 304] width 644 height 241
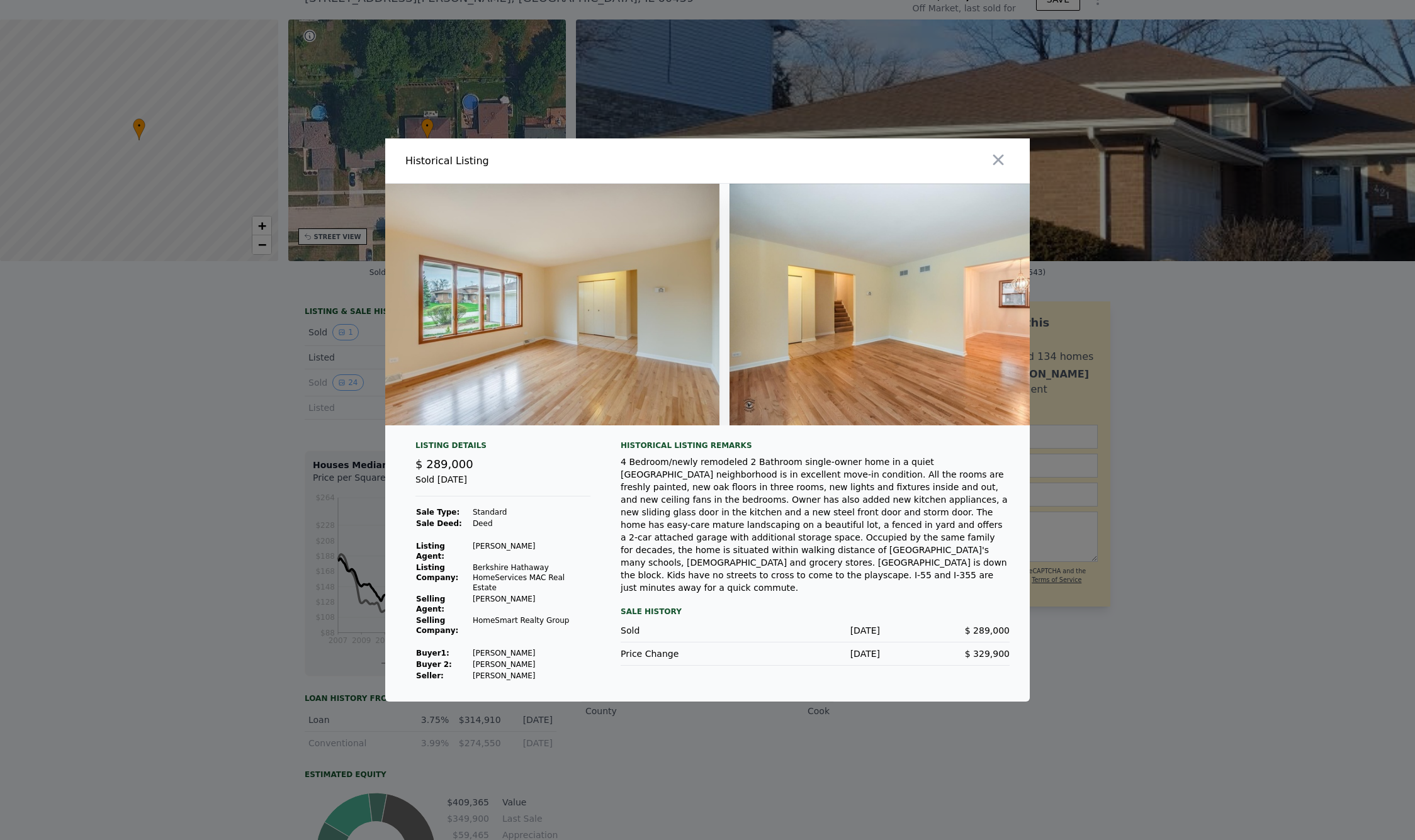
scroll to position [0, 1417]
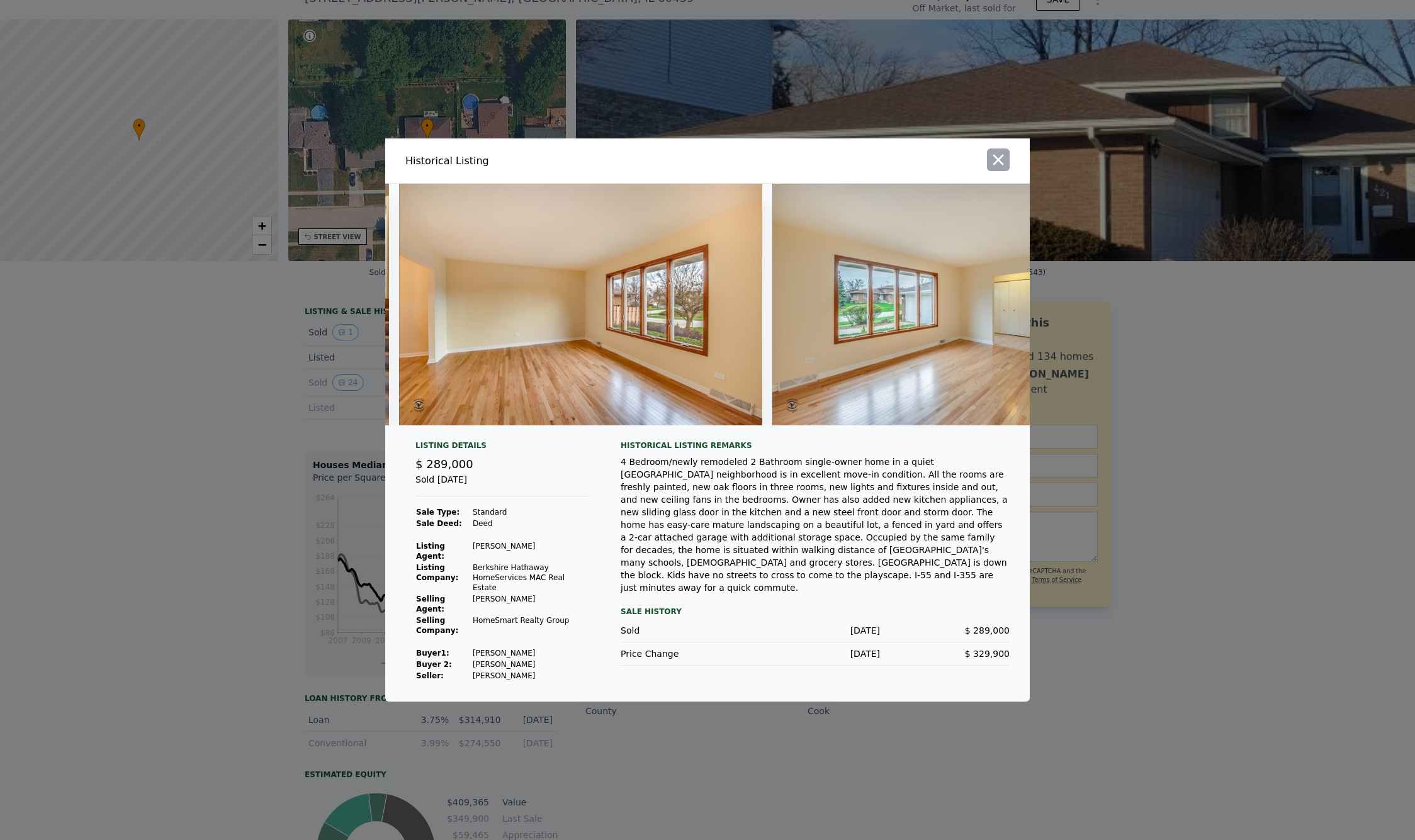
click at [996, 163] on icon "button" at bounding box center [998, 160] width 17 height 17
